Goal: Information Seeking & Learning: Learn about a topic

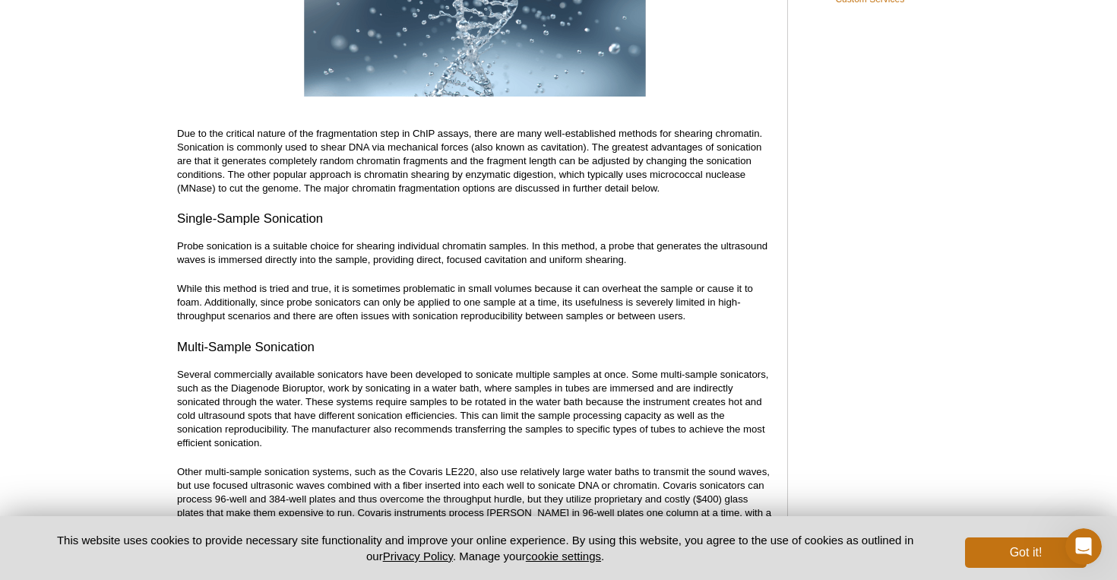
scroll to position [1110, 0]
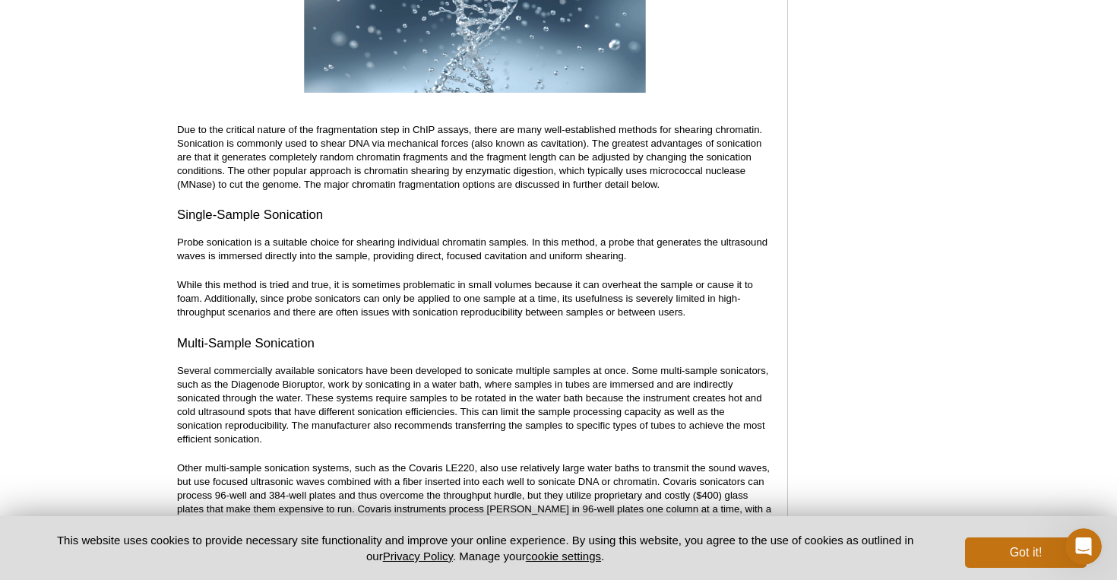
click at [186, 216] on h3 "Single-Sample Sonication" at bounding box center [474, 215] width 595 height 18
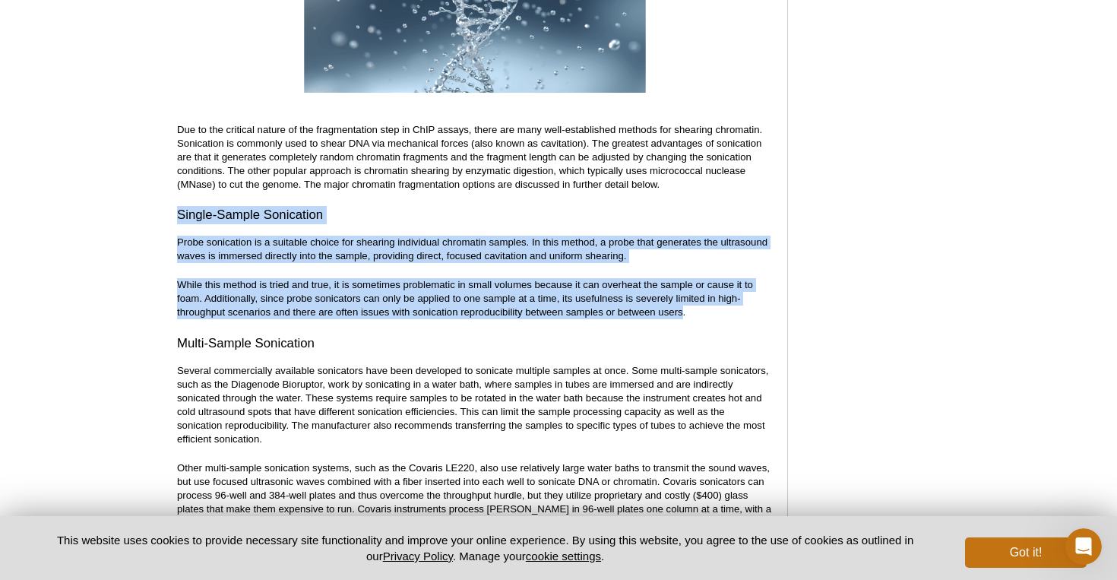
drag, startPoint x: 170, startPoint y: 215, endPoint x: 684, endPoint y: 313, distance: 523.9
copy div "Single-Sample Sonication Probe sonication is a suitable choice for shearing ind…"
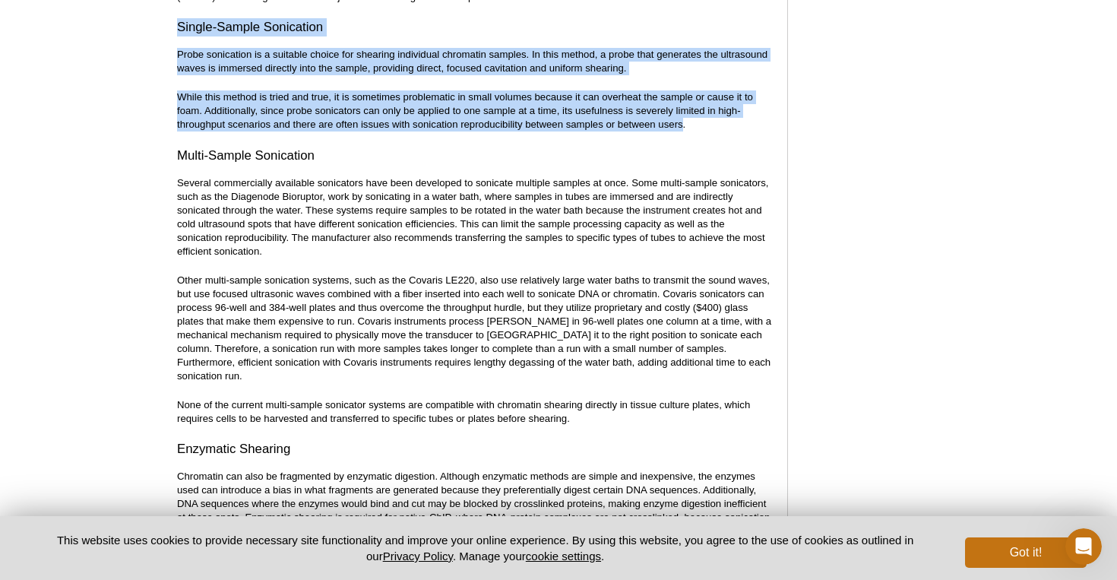
scroll to position [1297, 0]
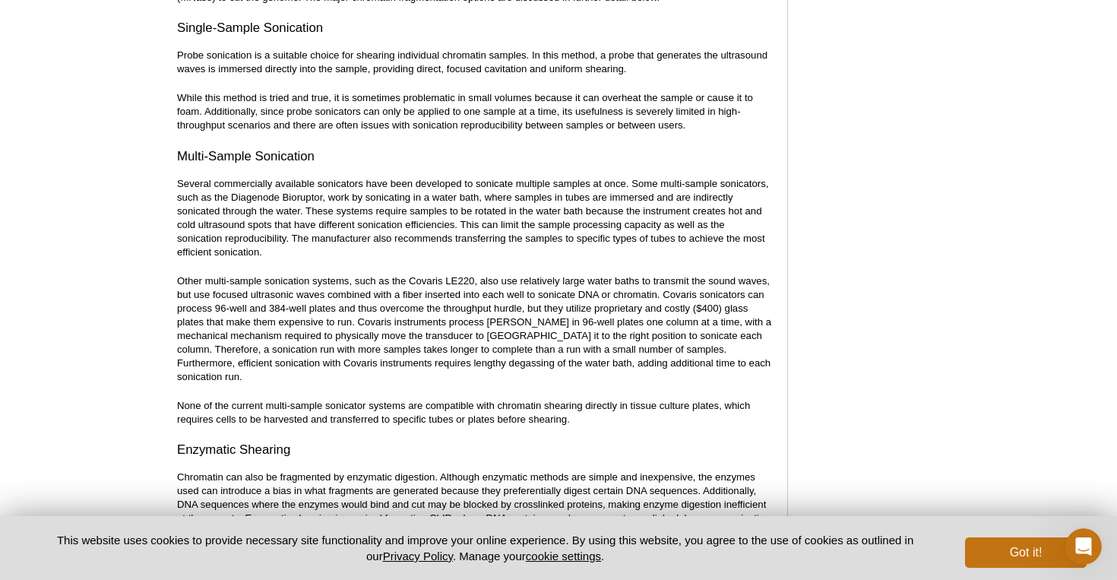
click at [382, 399] on p "None of the current multi-sample sonicator systems are compatible with chromati…" at bounding box center [474, 412] width 595 height 27
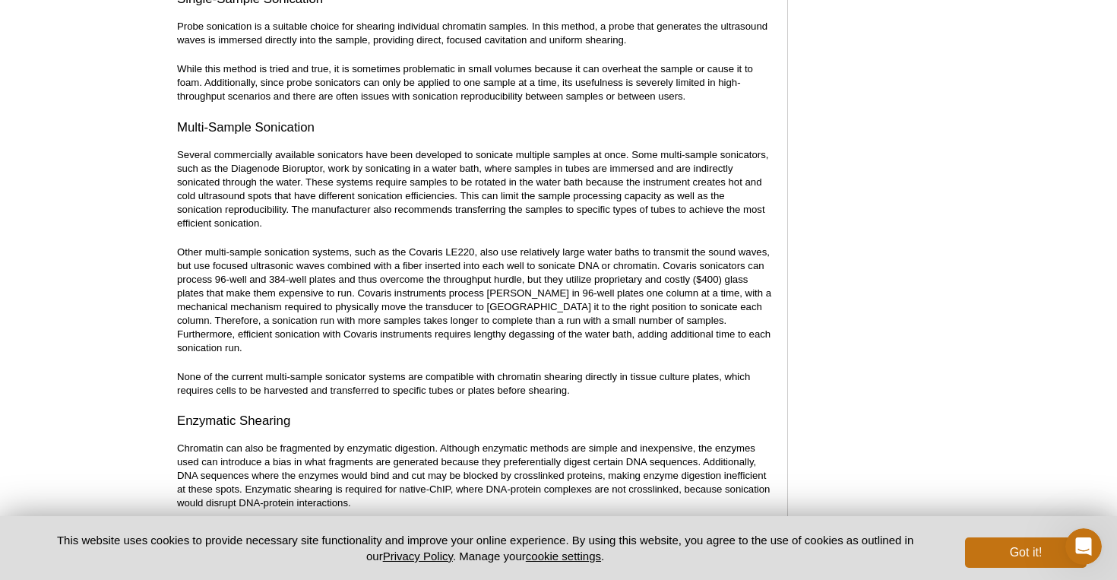
scroll to position [1327, 0]
click at [408, 348] on div "<< Back to MOTIFvations Blog Home Page Improved High-Throughput Sonication and …" at bounding box center [474, 533] width 595 height 3441
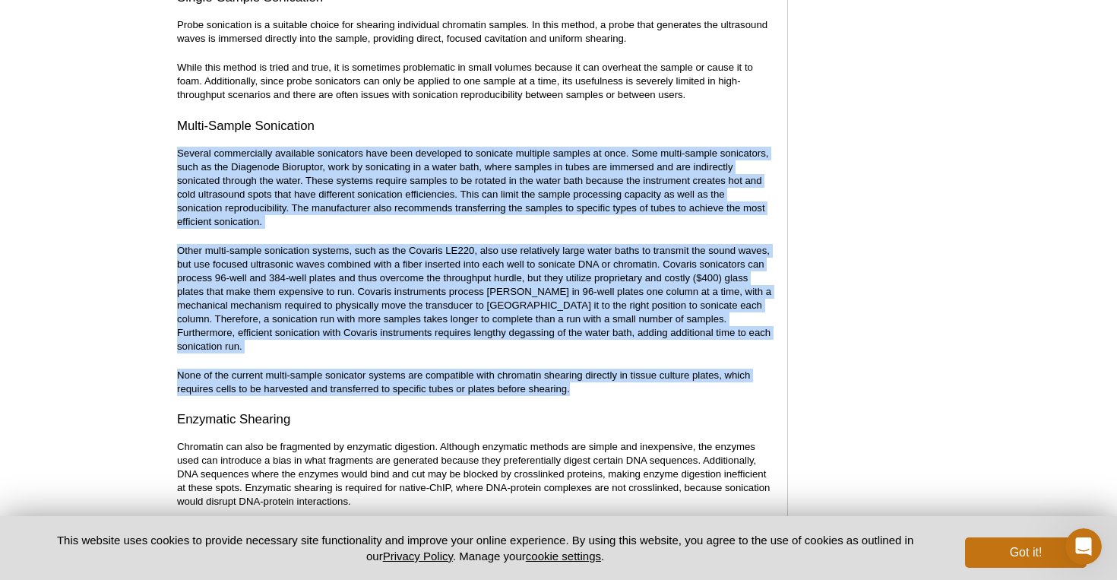
drag, startPoint x: 578, startPoint y: 375, endPoint x: 175, endPoint y: 155, distance: 459.5
click at [175, 155] on div "<< Back to MOTIFvations Blog Home Page Improved High-Throughput Sonication and …" at bounding box center [487, 536] width 634 height 3465
copy div "Several commercially available sonicators have been developed to sonicate multi…"
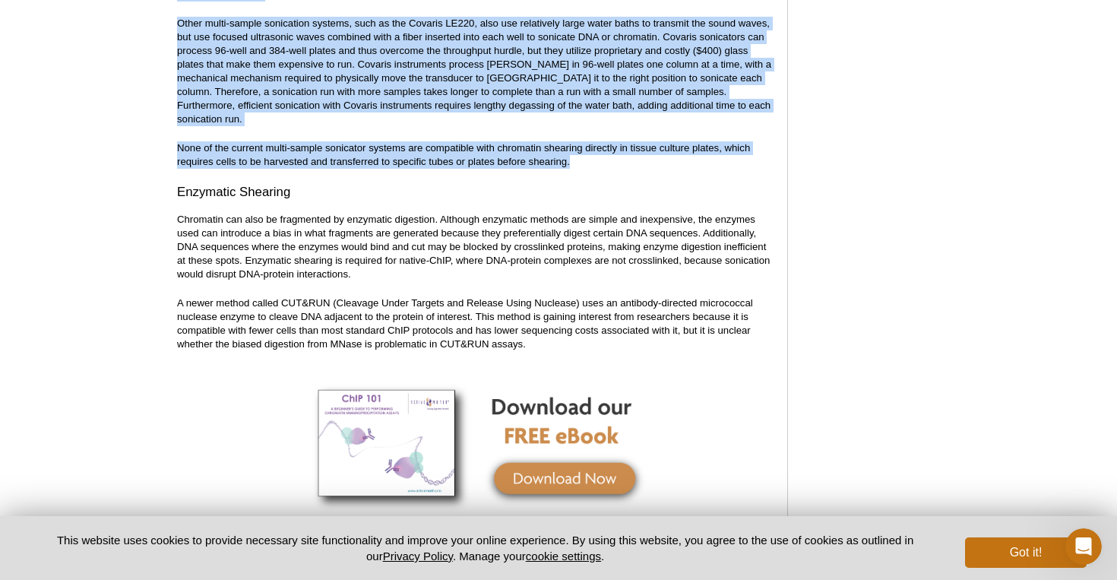
scroll to position [1548, 0]
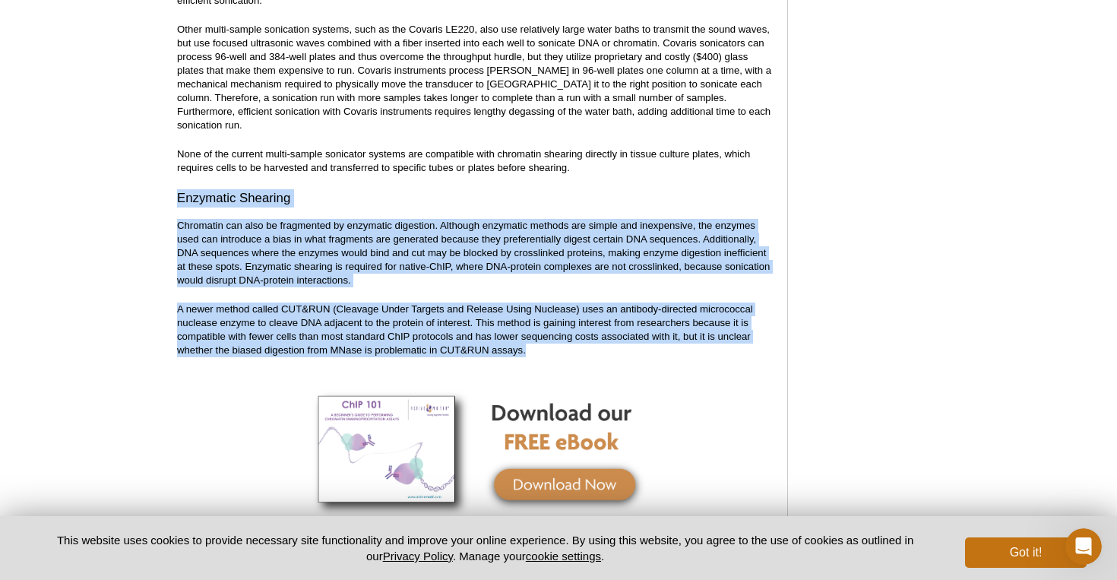
drag, startPoint x: 176, startPoint y: 181, endPoint x: 732, endPoint y: 360, distance: 583.9
click at [732, 360] on div "<< Back to MOTIFvations Blog Home Page Improved High-Throughput Sonication and …" at bounding box center [474, 312] width 595 height 3441
copy div "Enzymatic Shearing Chromatin can also be fragmented by enzymatic digestion. Alt…"
